Goal: Check status: Check status

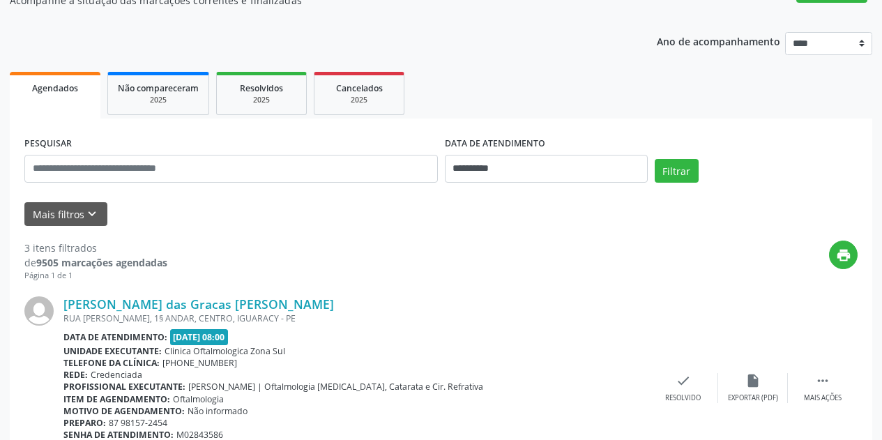
scroll to position [279, 0]
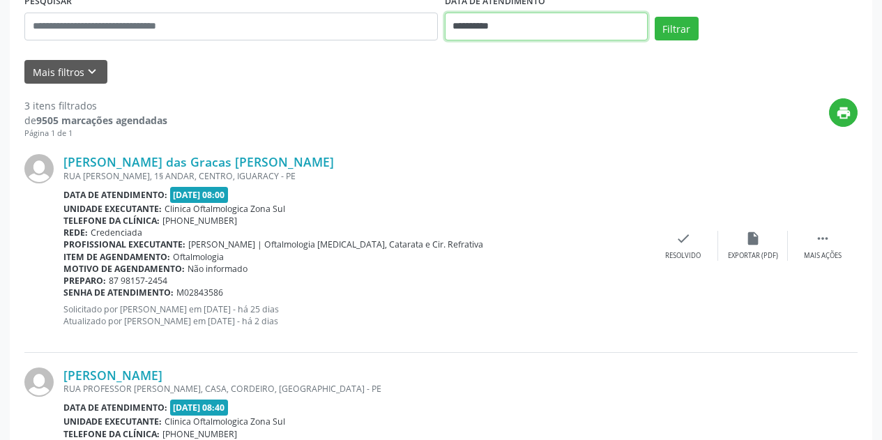
click at [585, 30] on input "**********" at bounding box center [546, 27] width 203 height 28
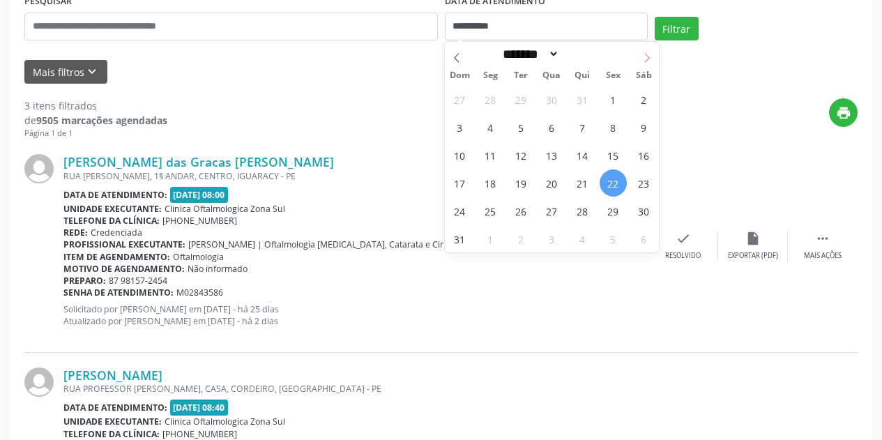
click at [645, 58] on icon at bounding box center [647, 58] width 10 height 10
select select "*"
click at [491, 103] on span "1" at bounding box center [490, 99] width 27 height 27
type input "**********"
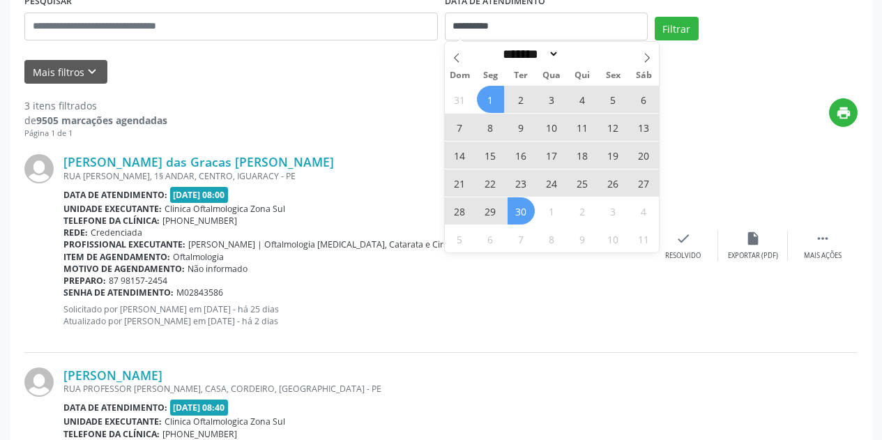
click at [525, 213] on span "30" at bounding box center [521, 210] width 27 height 27
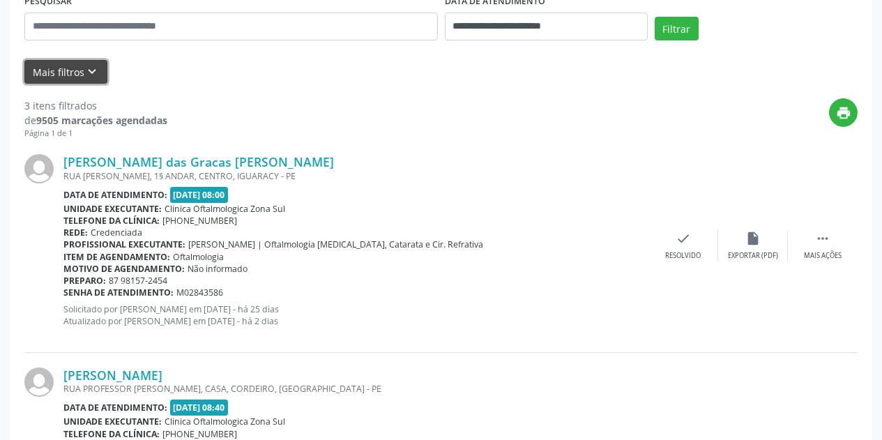
click at [92, 70] on icon "keyboard_arrow_down" at bounding box center [91, 71] width 15 height 15
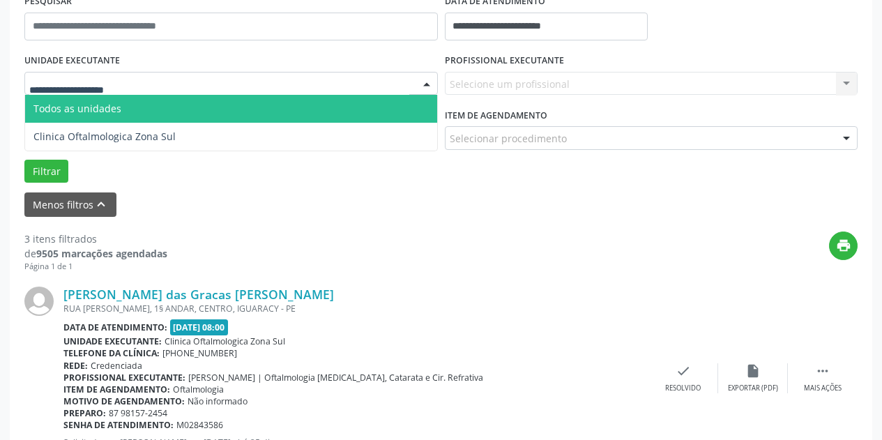
click at [162, 85] on div at bounding box center [231, 84] width 414 height 24
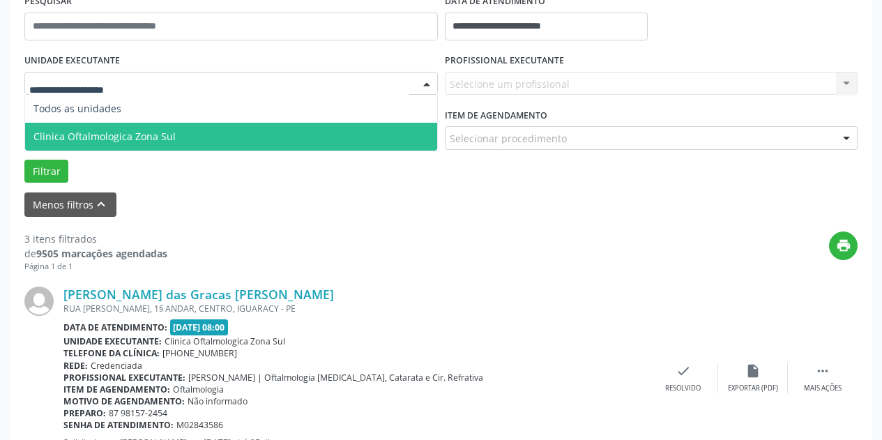
click at [178, 134] on span "Clinica Oftalmologica Zona Sul" at bounding box center [231, 137] width 412 height 28
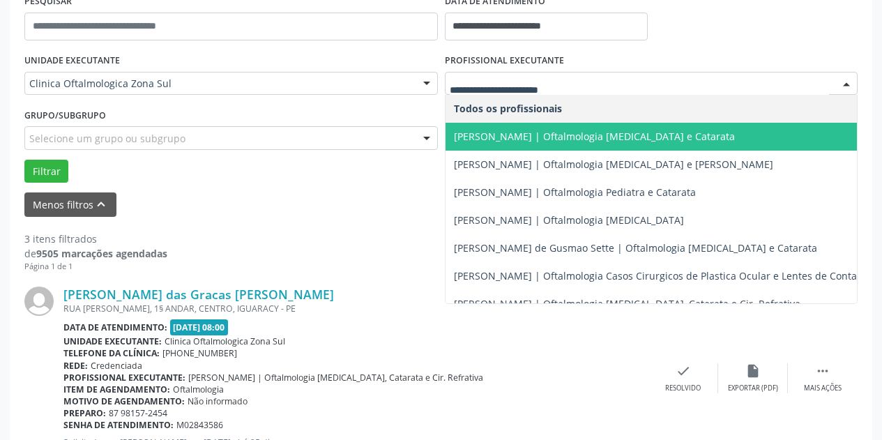
click at [501, 137] on span "[PERSON_NAME] | Oftalmologia [MEDICAL_DATA] e Catarata" at bounding box center [594, 136] width 281 height 13
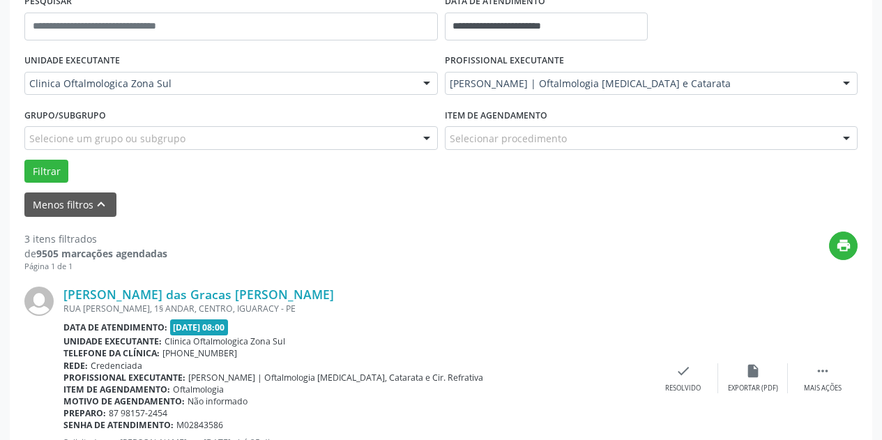
click at [334, 139] on div "Selecione um grupo ou subgrupo" at bounding box center [231, 138] width 414 height 24
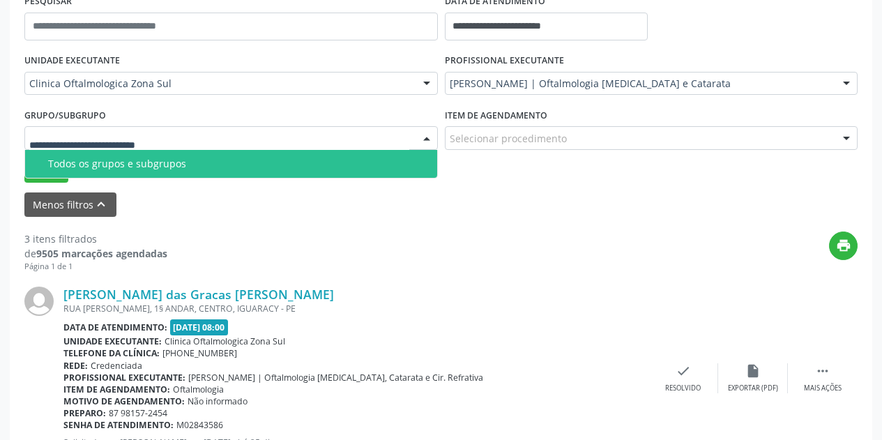
click at [313, 163] on div "Todos os grupos e subgrupos" at bounding box center [238, 163] width 381 height 11
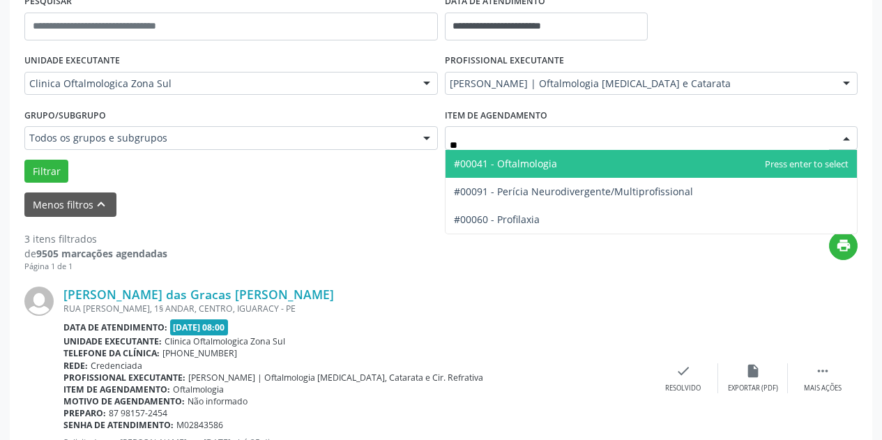
type input "***"
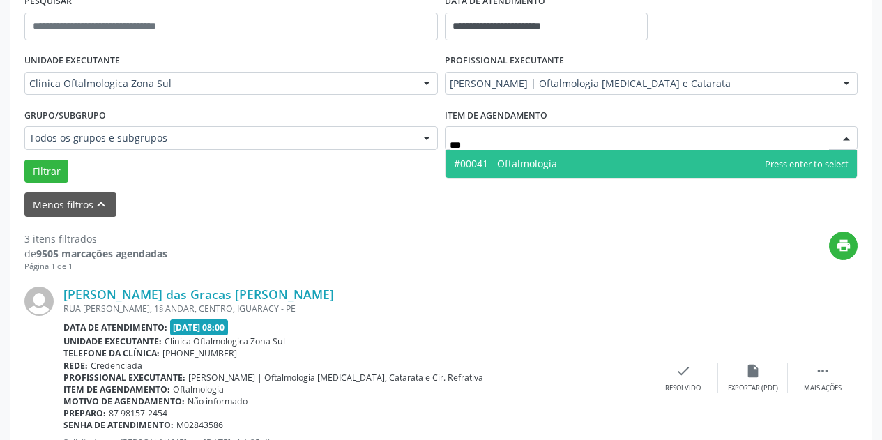
click at [520, 172] on span "#00041 - Oftalmologia" at bounding box center [652, 164] width 412 height 28
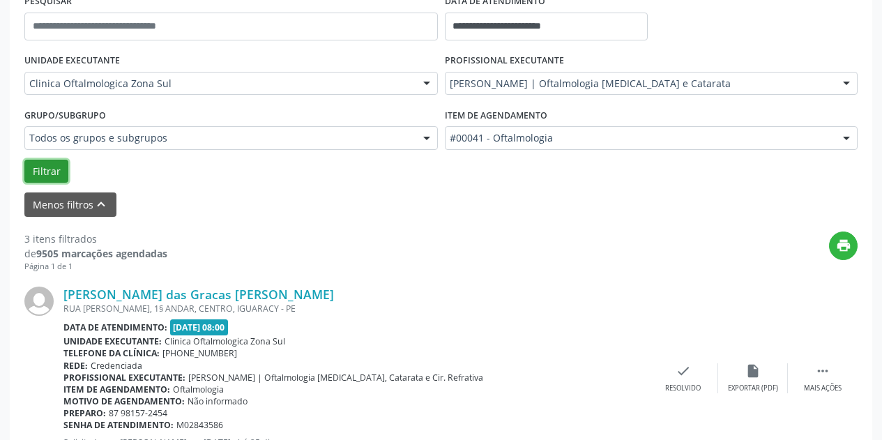
click at [59, 174] on button "Filtrar" at bounding box center [46, 172] width 44 height 24
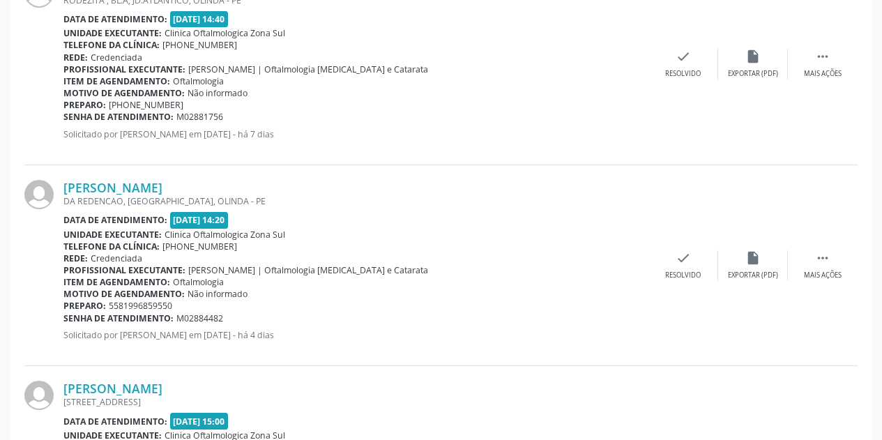
scroll to position [3191, 0]
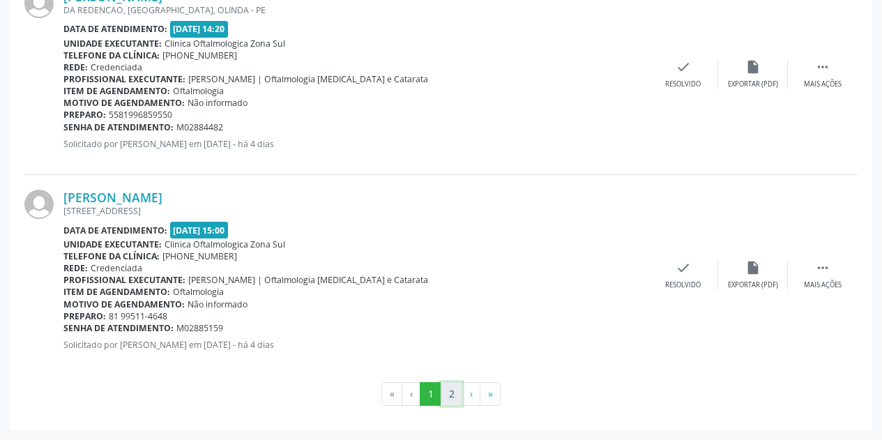
click at [446, 397] on button "2" at bounding box center [452, 394] width 22 height 24
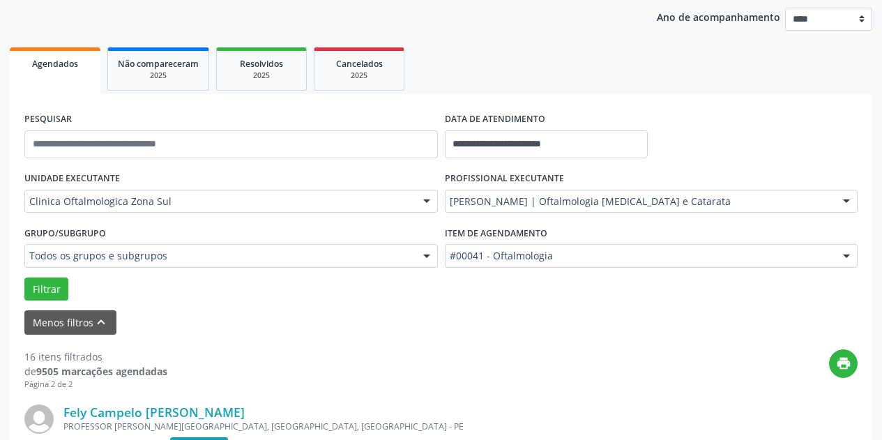
scroll to position [0, 0]
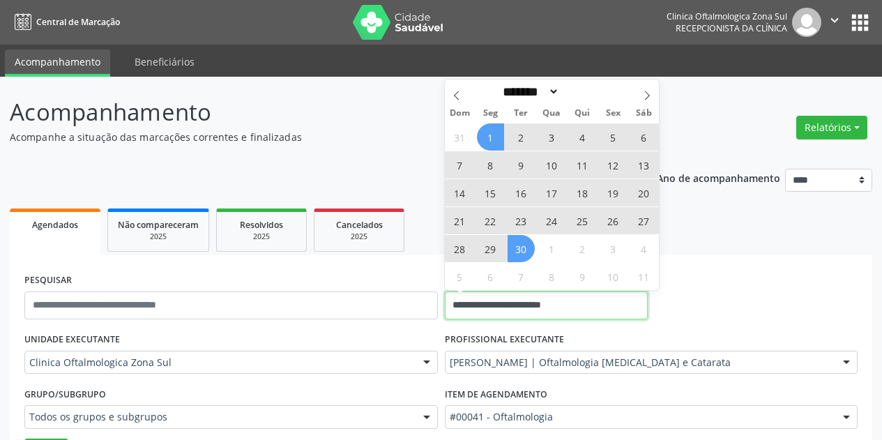
click at [607, 300] on input "**********" at bounding box center [546, 306] width 203 height 28
click at [646, 96] on icon at bounding box center [647, 96] width 10 height 10
select select "*"
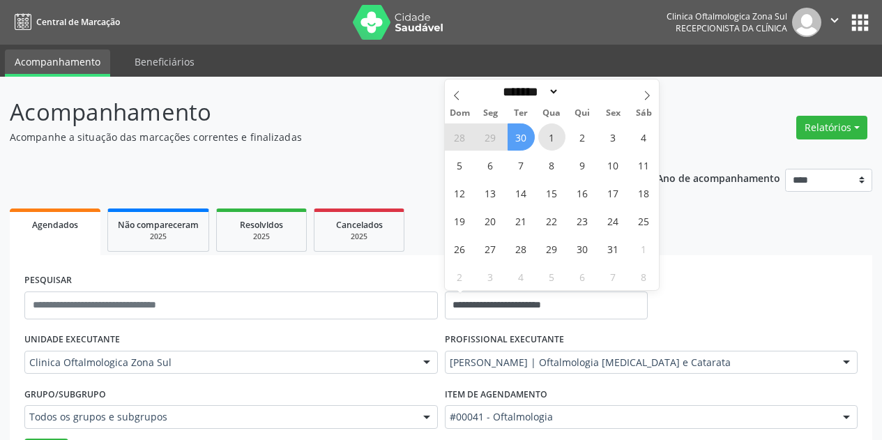
click at [552, 137] on span "1" at bounding box center [551, 136] width 27 height 27
type input "**********"
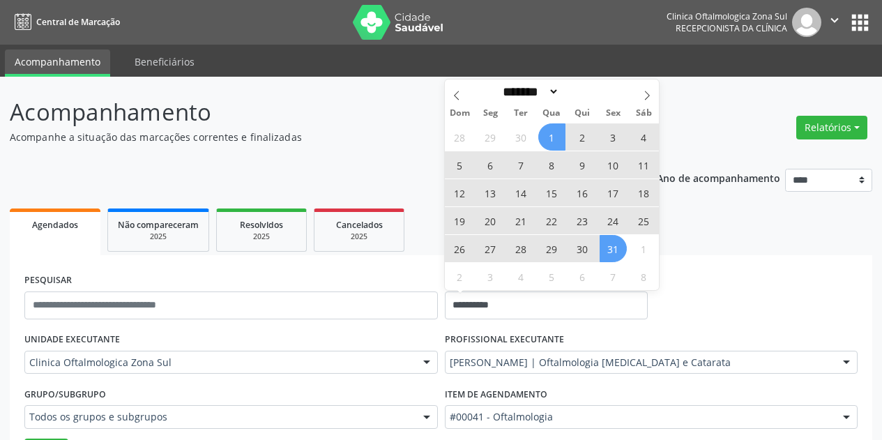
click at [611, 248] on span "31" at bounding box center [613, 248] width 27 height 27
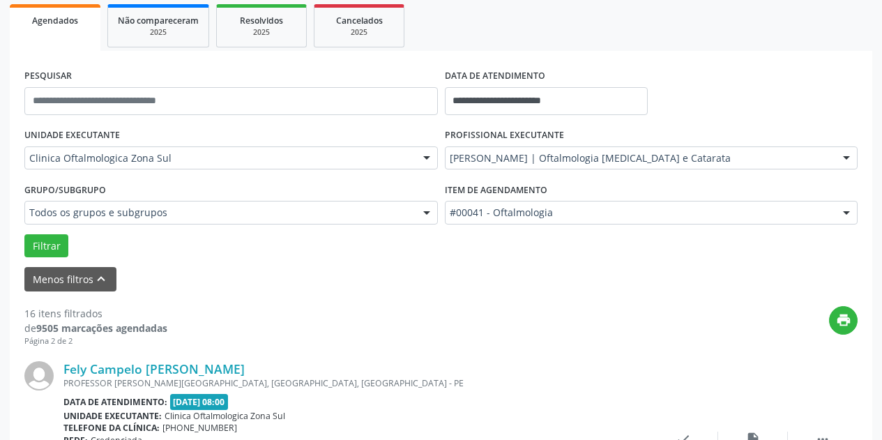
scroll to position [349, 0]
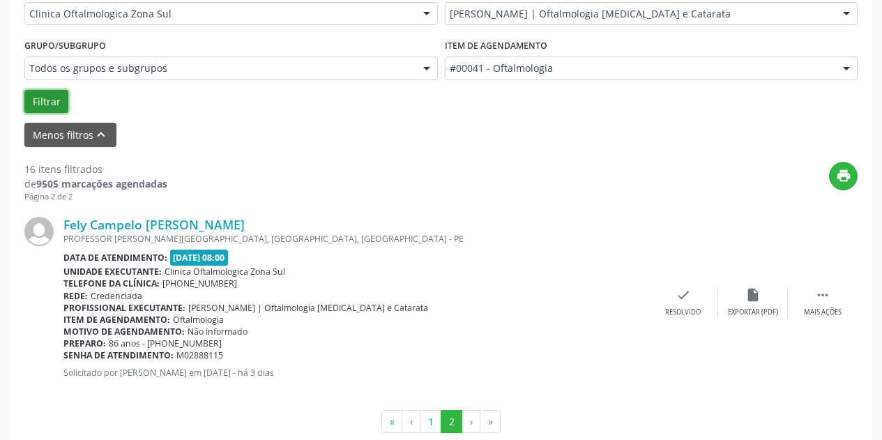
click at [55, 103] on button "Filtrar" at bounding box center [46, 102] width 44 height 24
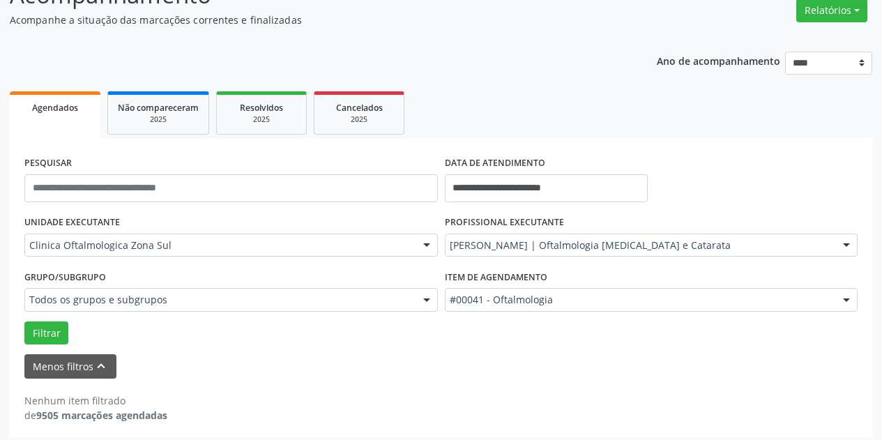
scroll to position [124, 0]
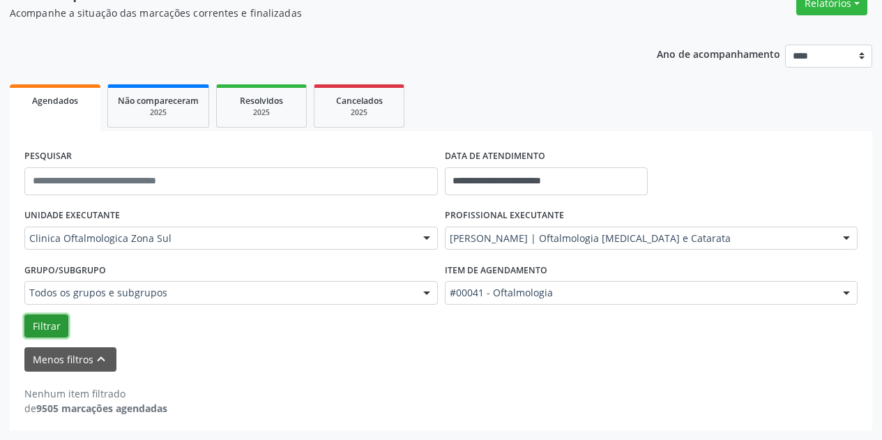
click at [47, 327] on button "Filtrar" at bounding box center [46, 327] width 44 height 24
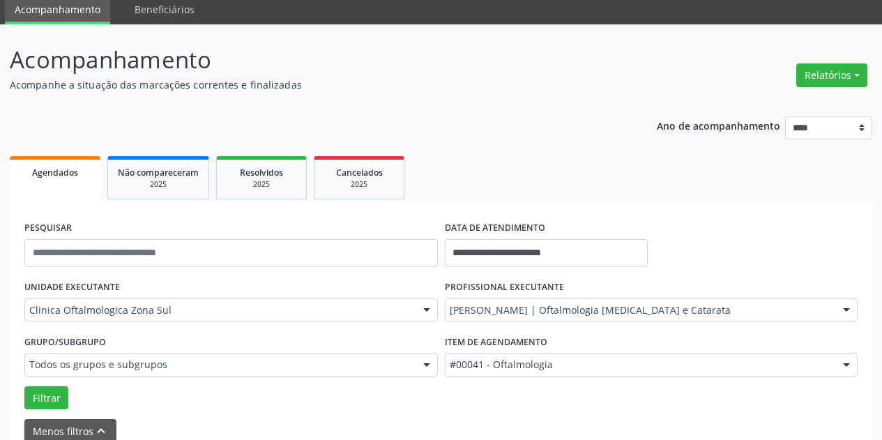
scroll to position [0, 0]
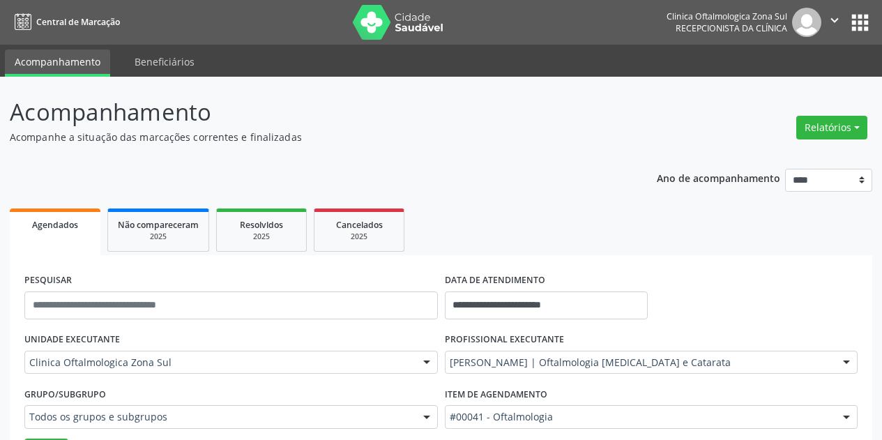
click at [830, 22] on icon "" at bounding box center [834, 20] width 15 height 15
click at [778, 84] on link "Sair" at bounding box center [799, 85] width 96 height 20
